Goal: Task Accomplishment & Management: Use online tool/utility

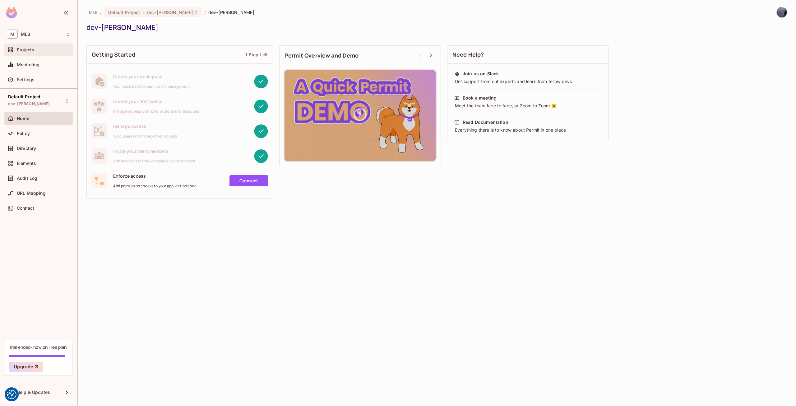
click at [31, 49] on span "Projects" at bounding box center [25, 49] width 17 height 5
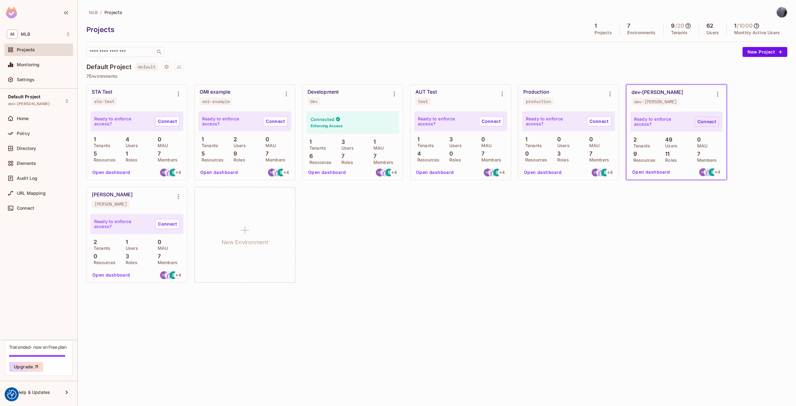
click at [711, 124] on link "Connect" at bounding box center [707, 122] width 24 height 10
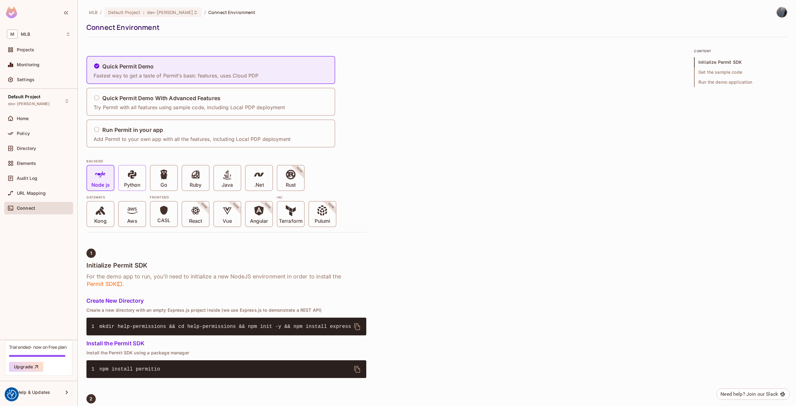
click at [127, 185] on p "Python" at bounding box center [132, 185] width 16 height 6
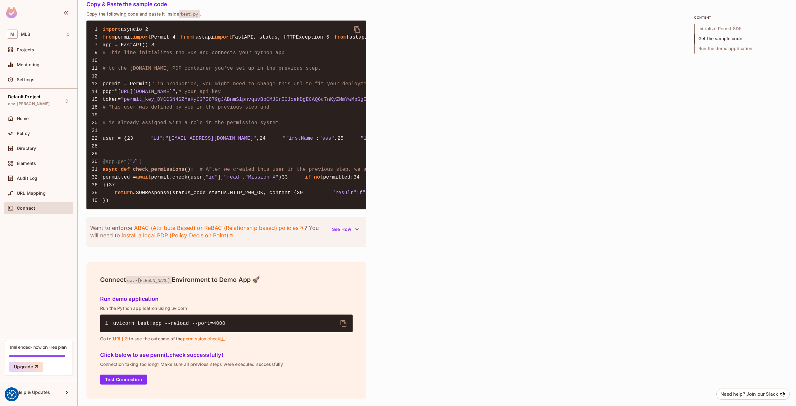
scroll to position [633, 0]
click at [136, 377] on button "Test Connection" at bounding box center [123, 379] width 47 height 10
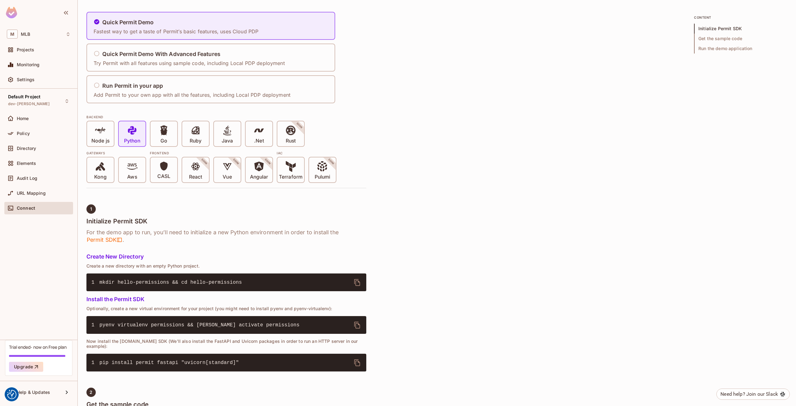
scroll to position [42, 0]
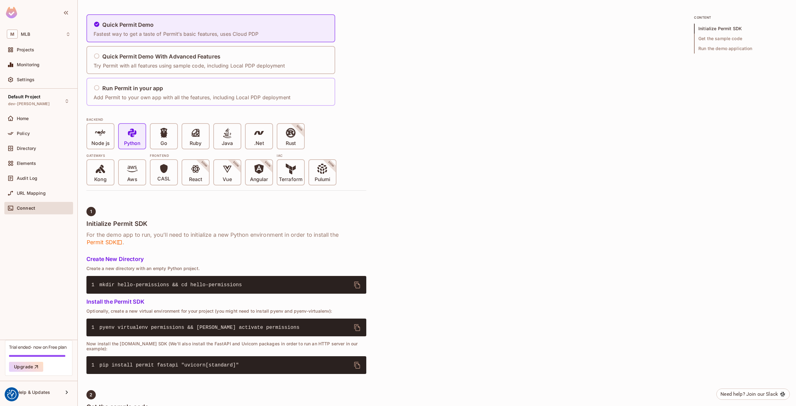
click at [94, 89] on icon at bounding box center [97, 88] width 6 height 6
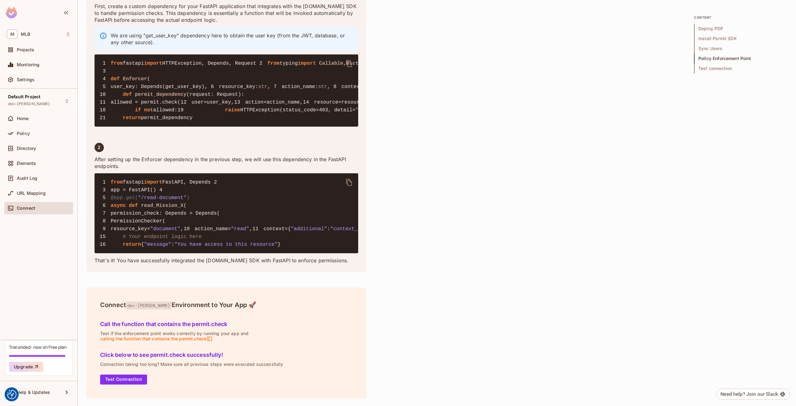
scroll to position [1192, 0]
click at [22, 52] on span "Projects" at bounding box center [25, 49] width 17 height 5
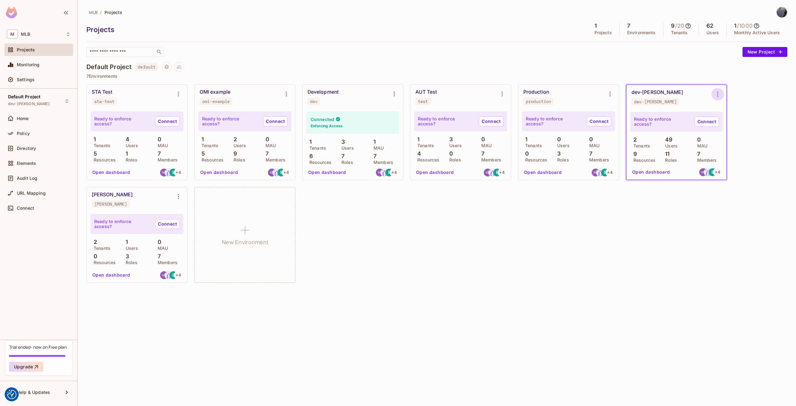
click at [712, 92] on button "Environment settings" at bounding box center [718, 94] width 12 height 12
click at [744, 120] on div "Copy API Key" at bounding box center [749, 120] width 29 height 6
click at [701, 124] on link "Connect" at bounding box center [707, 122] width 24 height 10
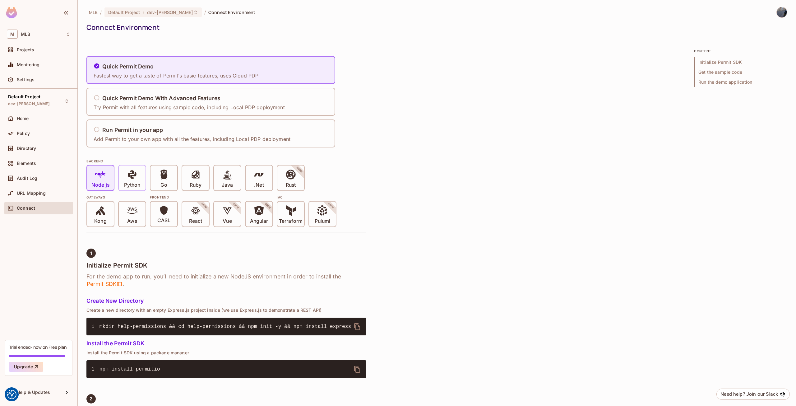
click at [129, 185] on p "Python" at bounding box center [132, 185] width 16 height 6
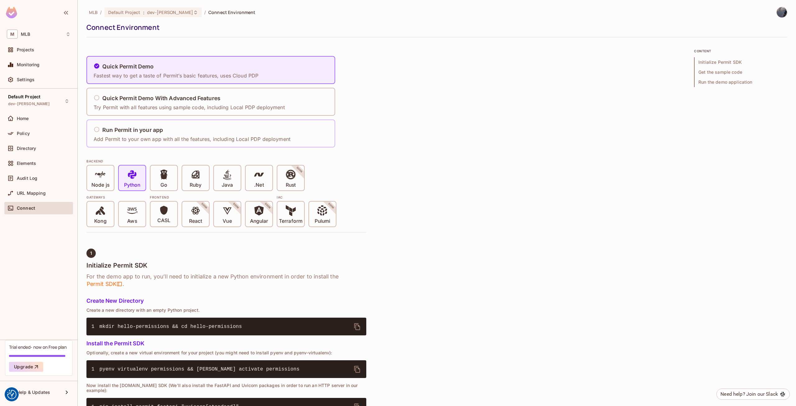
click at [146, 134] on div "Run Permit in your app Add Permit to your own app with all the features, includ…" at bounding box center [192, 133] width 197 height 18
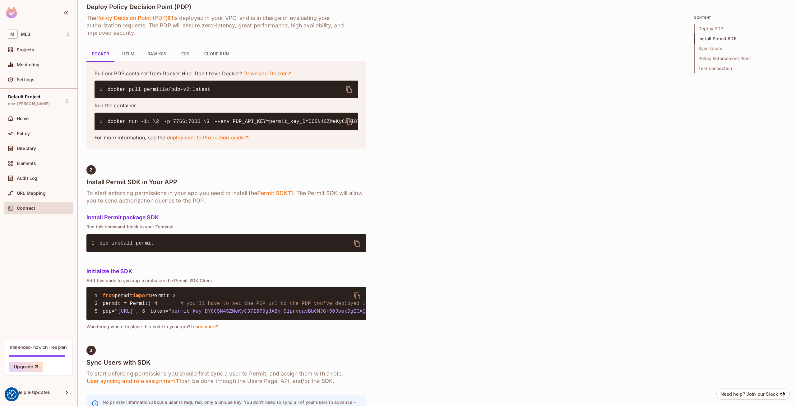
scroll to position [249, 0]
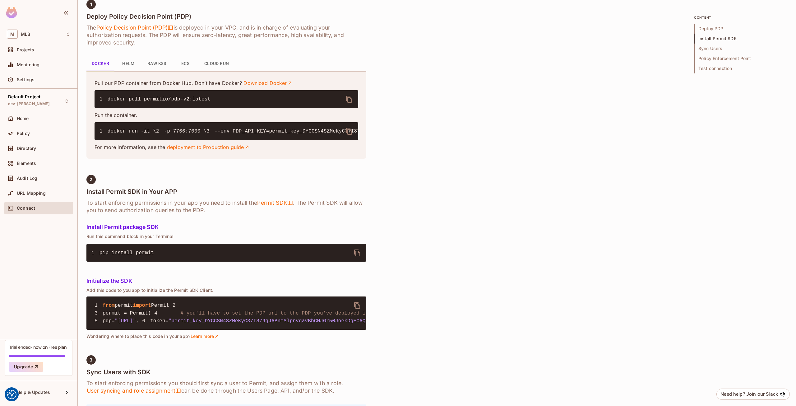
click at [131, 63] on button "Helm" at bounding box center [128, 63] width 28 height 15
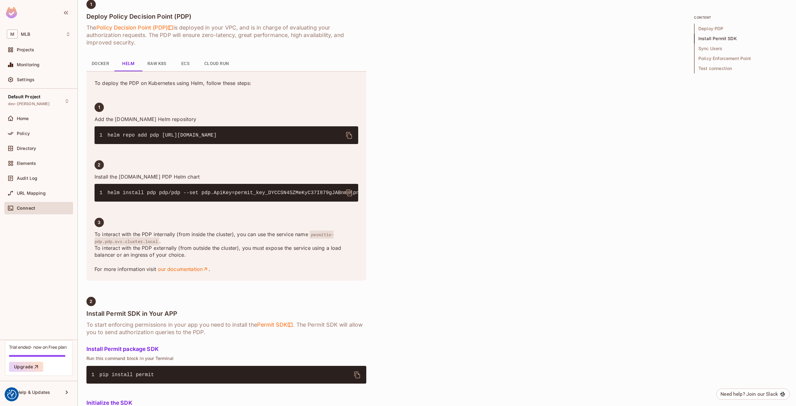
click at [101, 63] on button "Docker" at bounding box center [100, 63] width 28 height 15
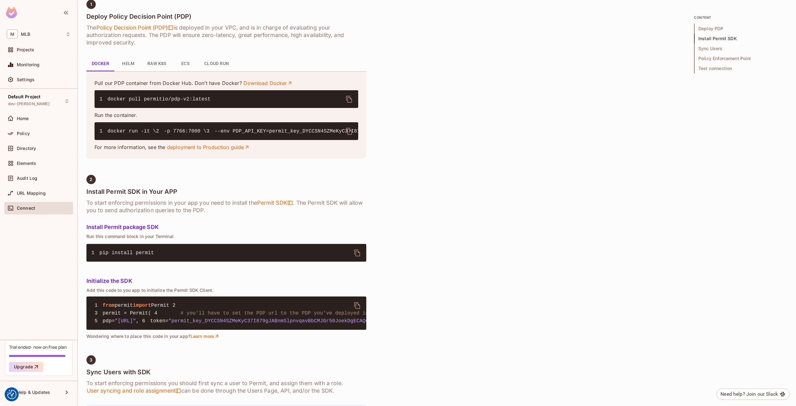
click at [128, 64] on button "Helm" at bounding box center [128, 63] width 28 height 15
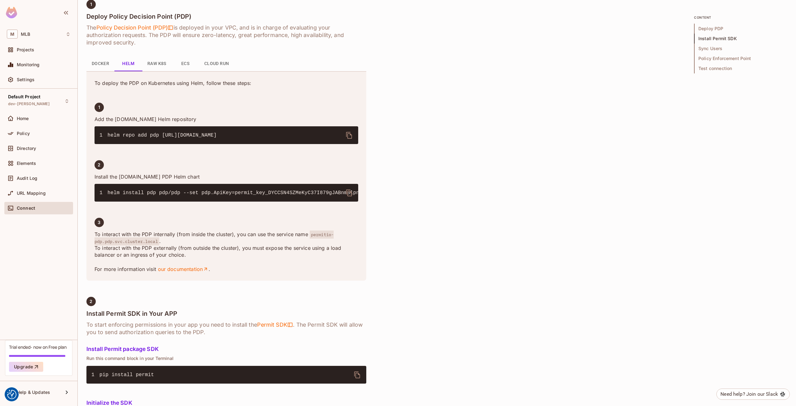
click at [158, 65] on button "Raw K8s" at bounding box center [156, 63] width 29 height 15
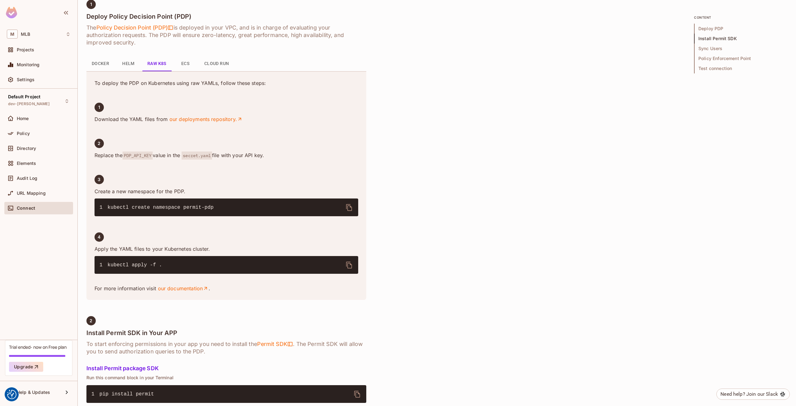
click at [183, 66] on button "ECS" at bounding box center [185, 63] width 28 height 15
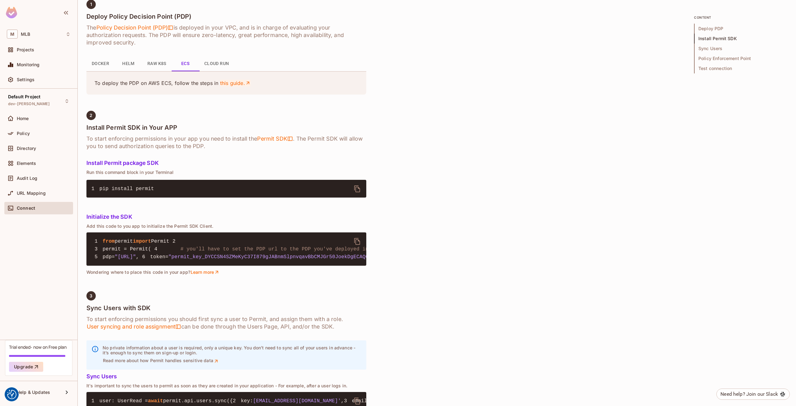
click at [233, 85] on link "this guide." at bounding box center [235, 83] width 31 height 7
click at [229, 65] on button "Cloud Run" at bounding box center [216, 63] width 35 height 15
click at [191, 63] on button "ECS" at bounding box center [185, 63] width 28 height 15
click at [26, 54] on div "Projects" at bounding box center [38, 50] width 69 height 12
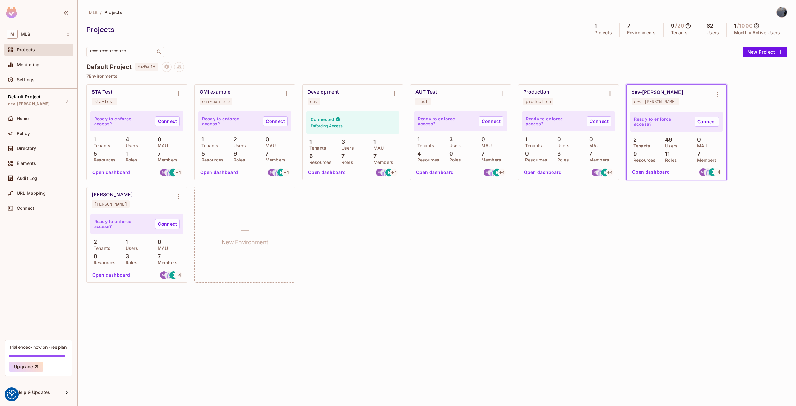
click at [388, 95] on div "Development dev" at bounding box center [348, 97] width 81 height 16
click at [394, 93] on icon "Environment settings" at bounding box center [394, 93] width 7 height 7
click at [422, 118] on div "Copy API Key" at bounding box center [426, 120] width 29 height 6
